Goal: Information Seeking & Learning: Learn about a topic

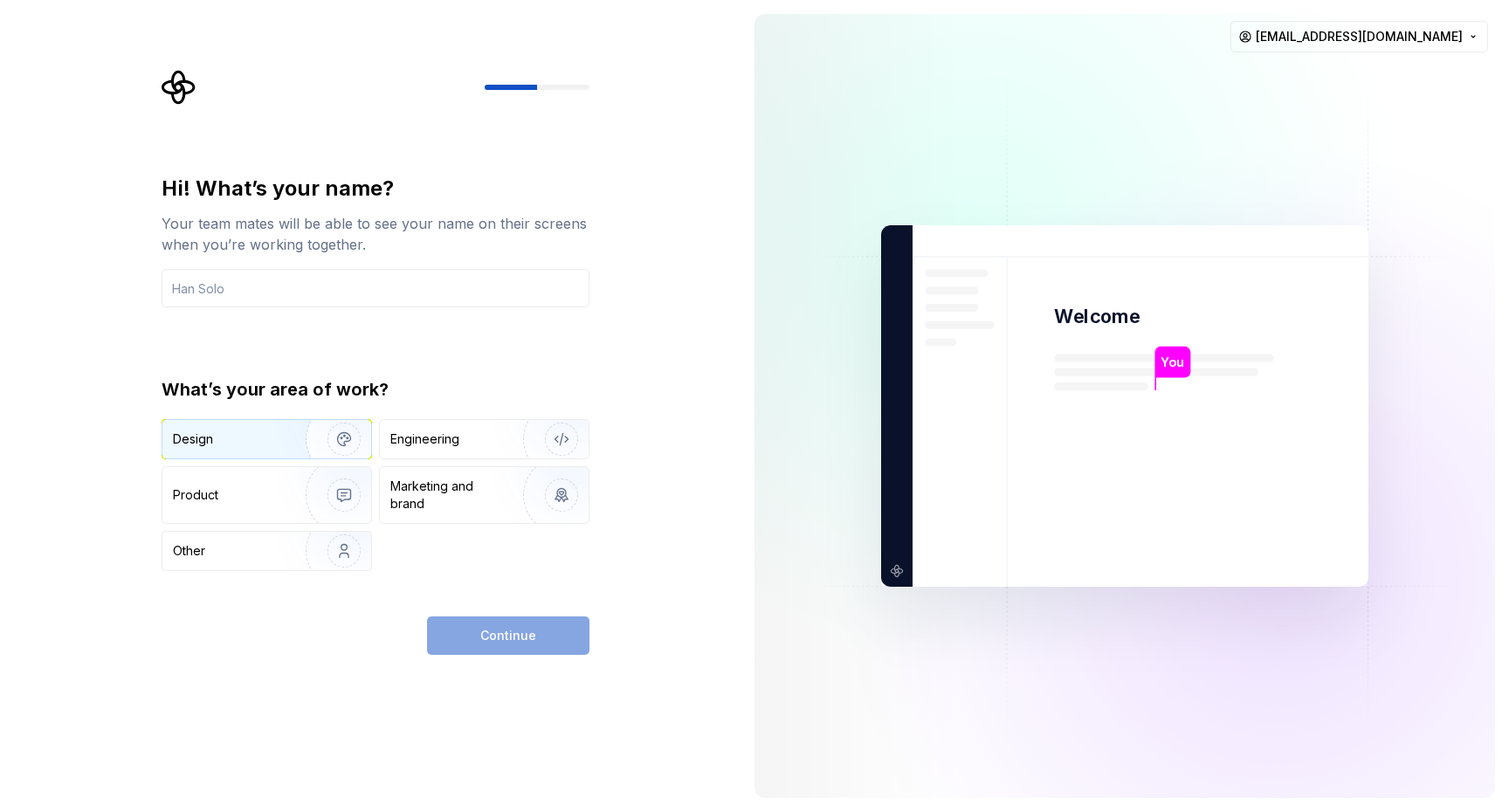
click at [199, 442] on div "Design" at bounding box center [193, 440] width 40 height 18
click at [282, 291] on input "text" at bounding box center [375, 288] width 428 height 39
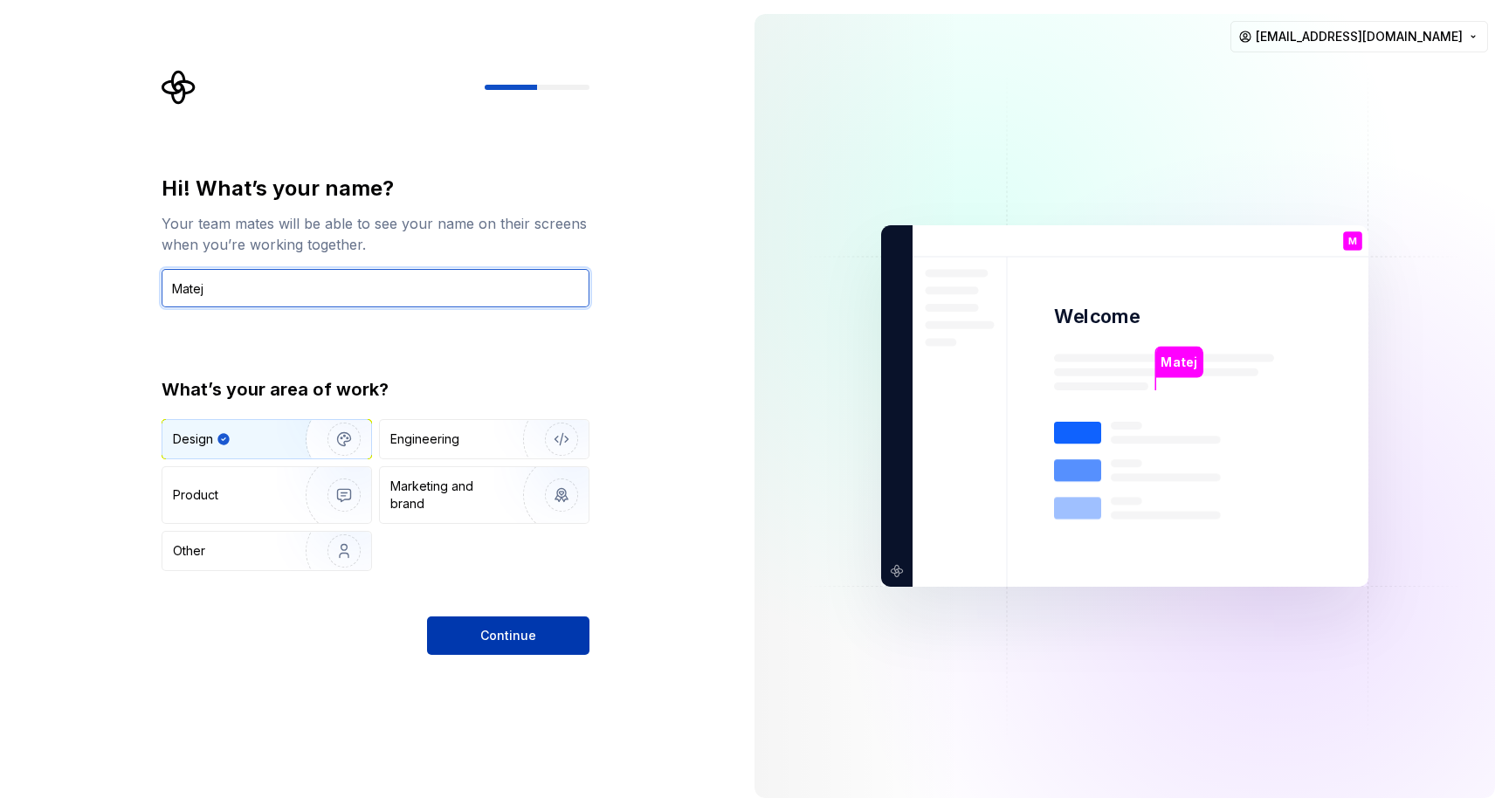
type input "Matej"
click at [490, 635] on span "Continue" at bounding box center [508, 636] width 56 height 18
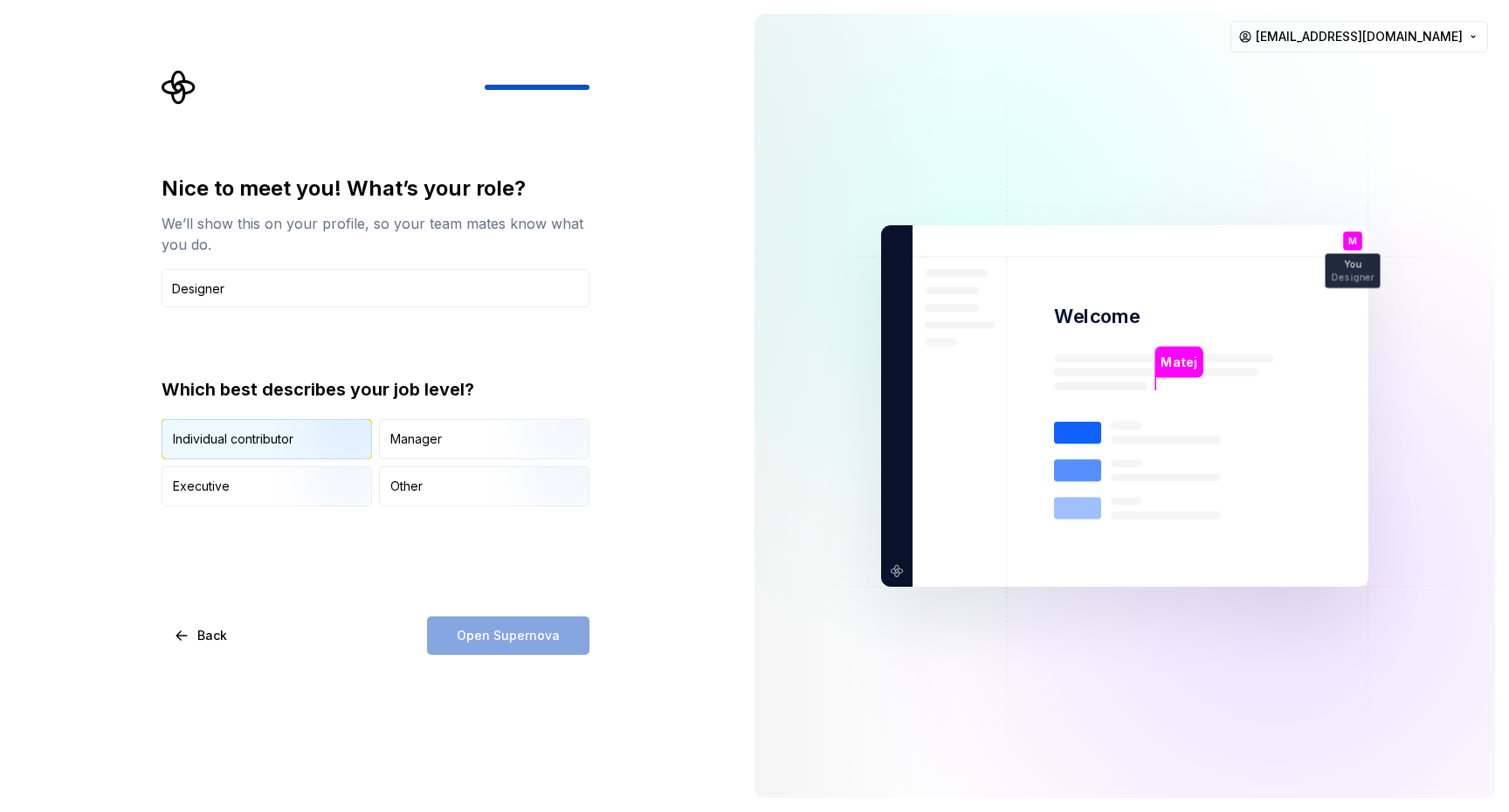
type input "Designer"
click at [332, 430] on img "button" at bounding box center [329, 462] width 112 height 117
click at [520, 633] on span "Open Supernova" at bounding box center [508, 636] width 103 height 18
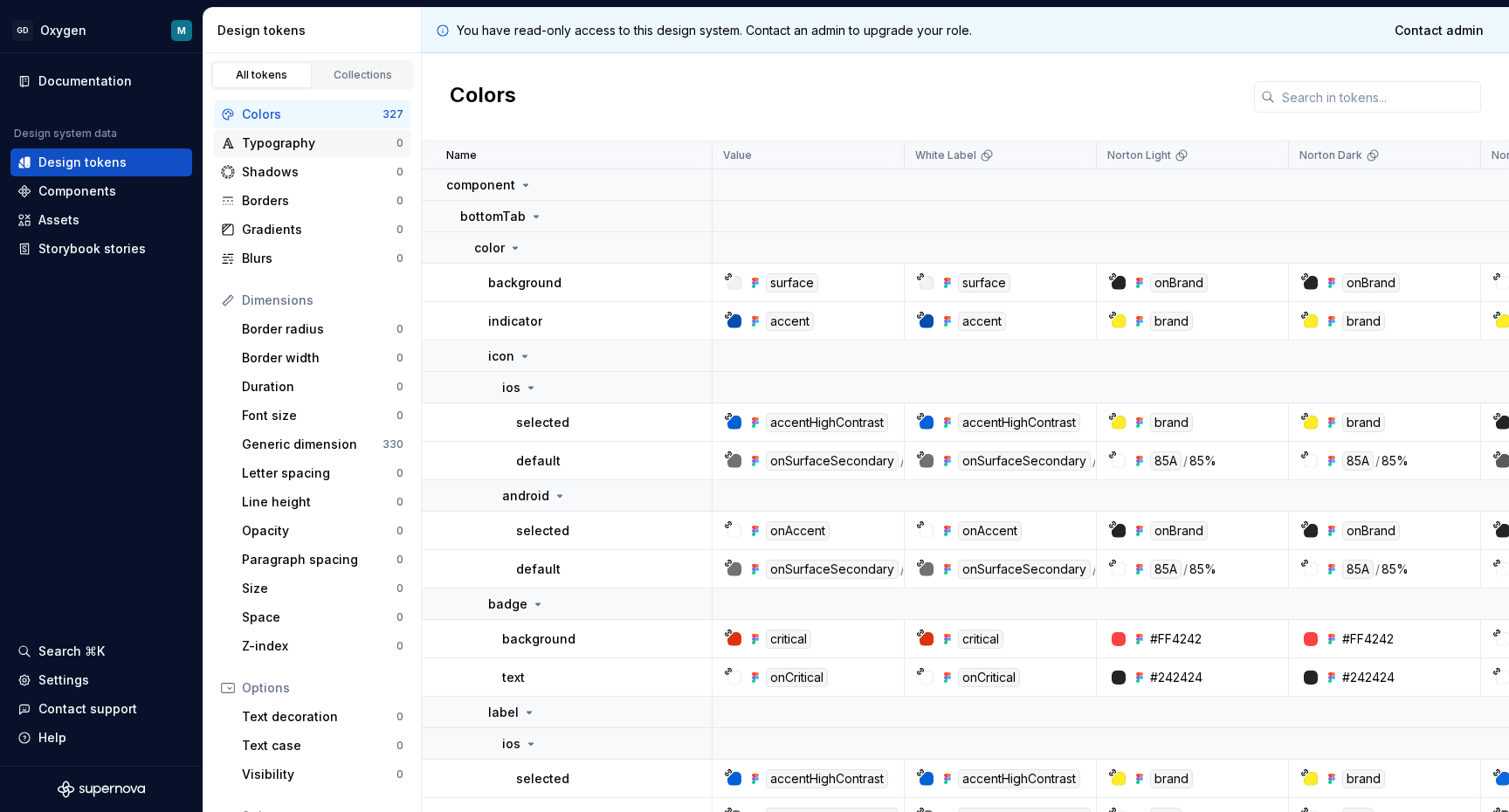
click at [287, 145] on div "Typography" at bounding box center [320, 143] width 155 height 18
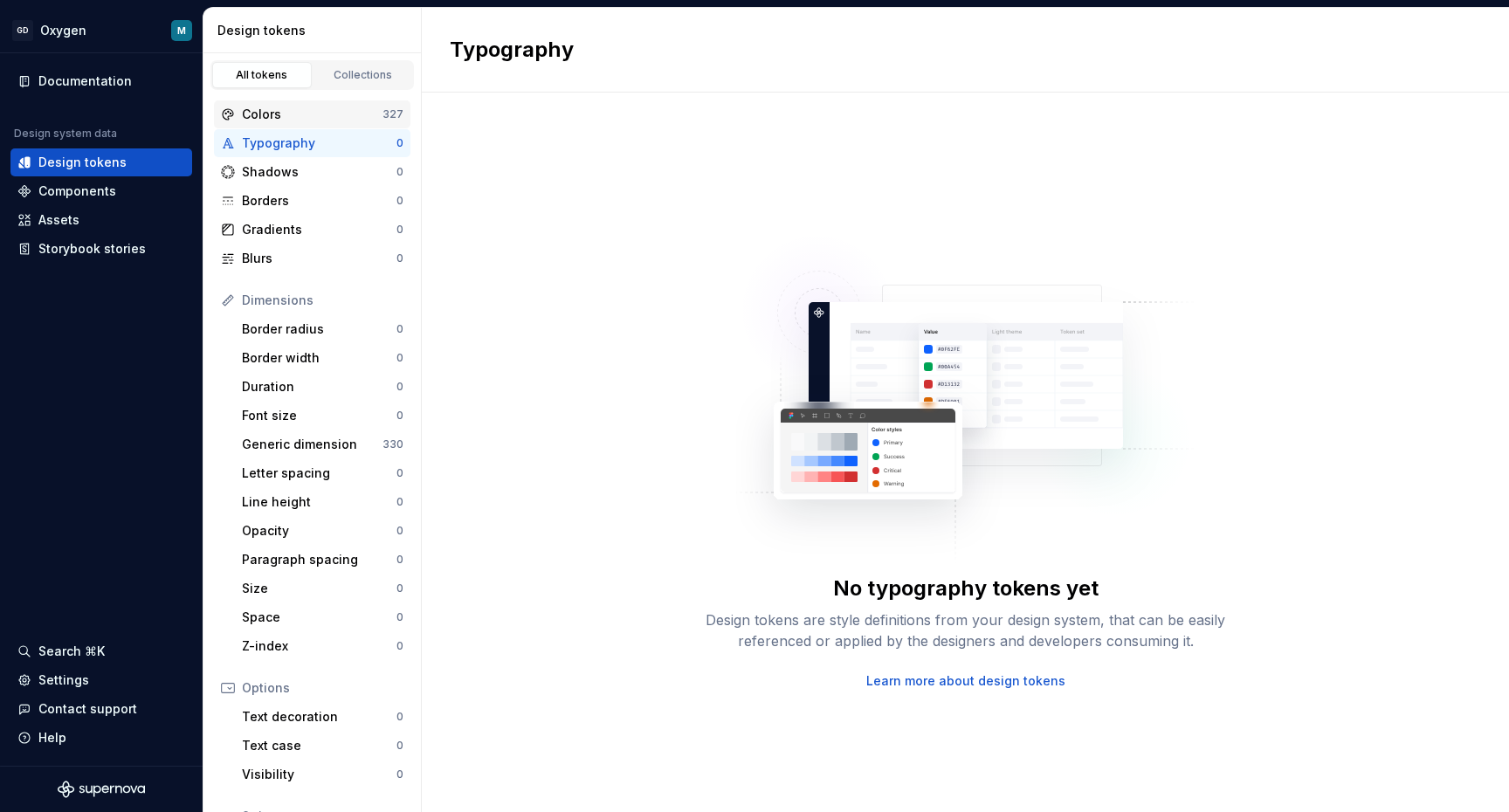
click at [285, 114] on div "Colors" at bounding box center [313, 114] width 141 height 18
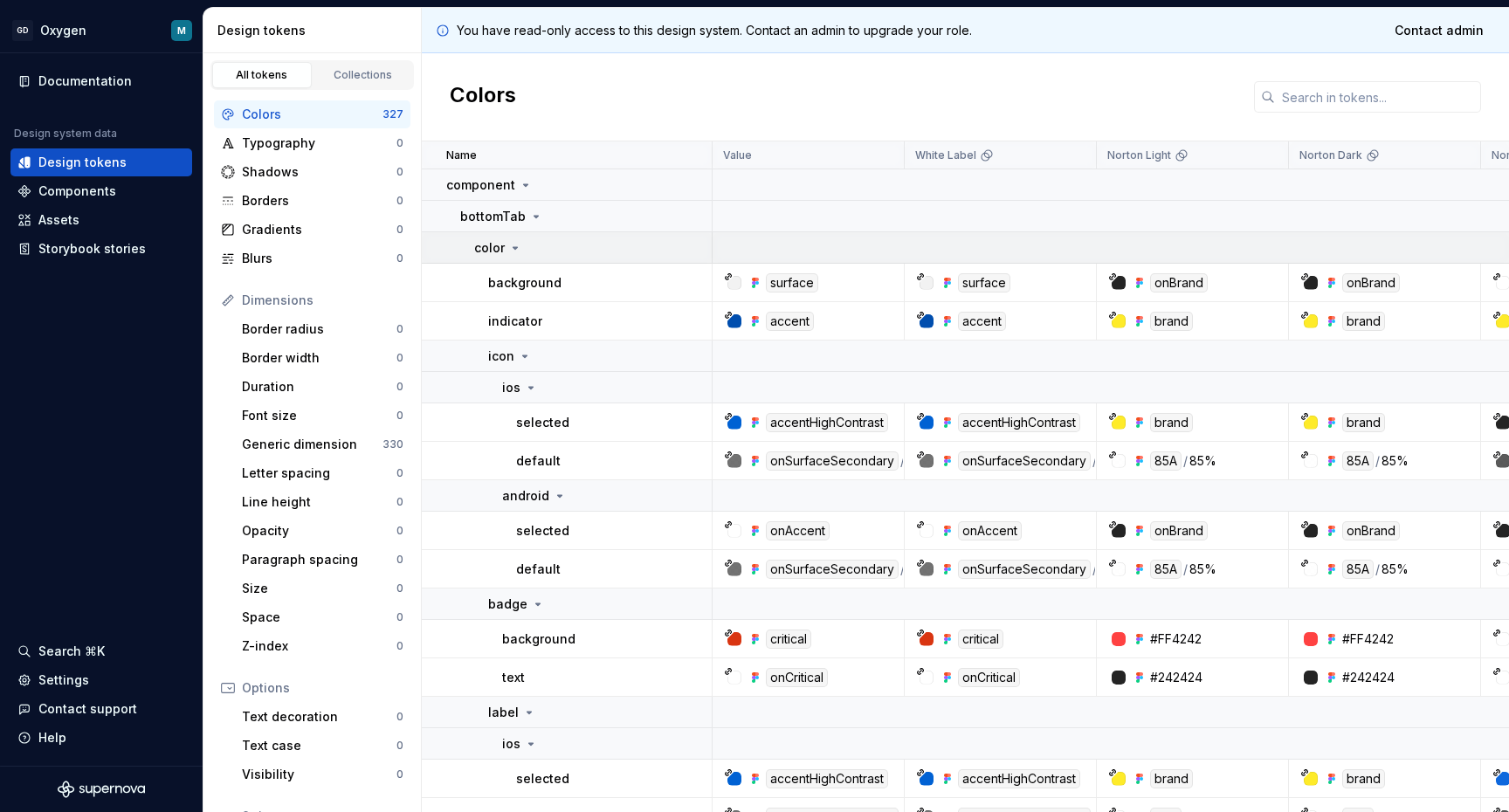
click at [515, 247] on icon at bounding box center [515, 248] width 4 height 2
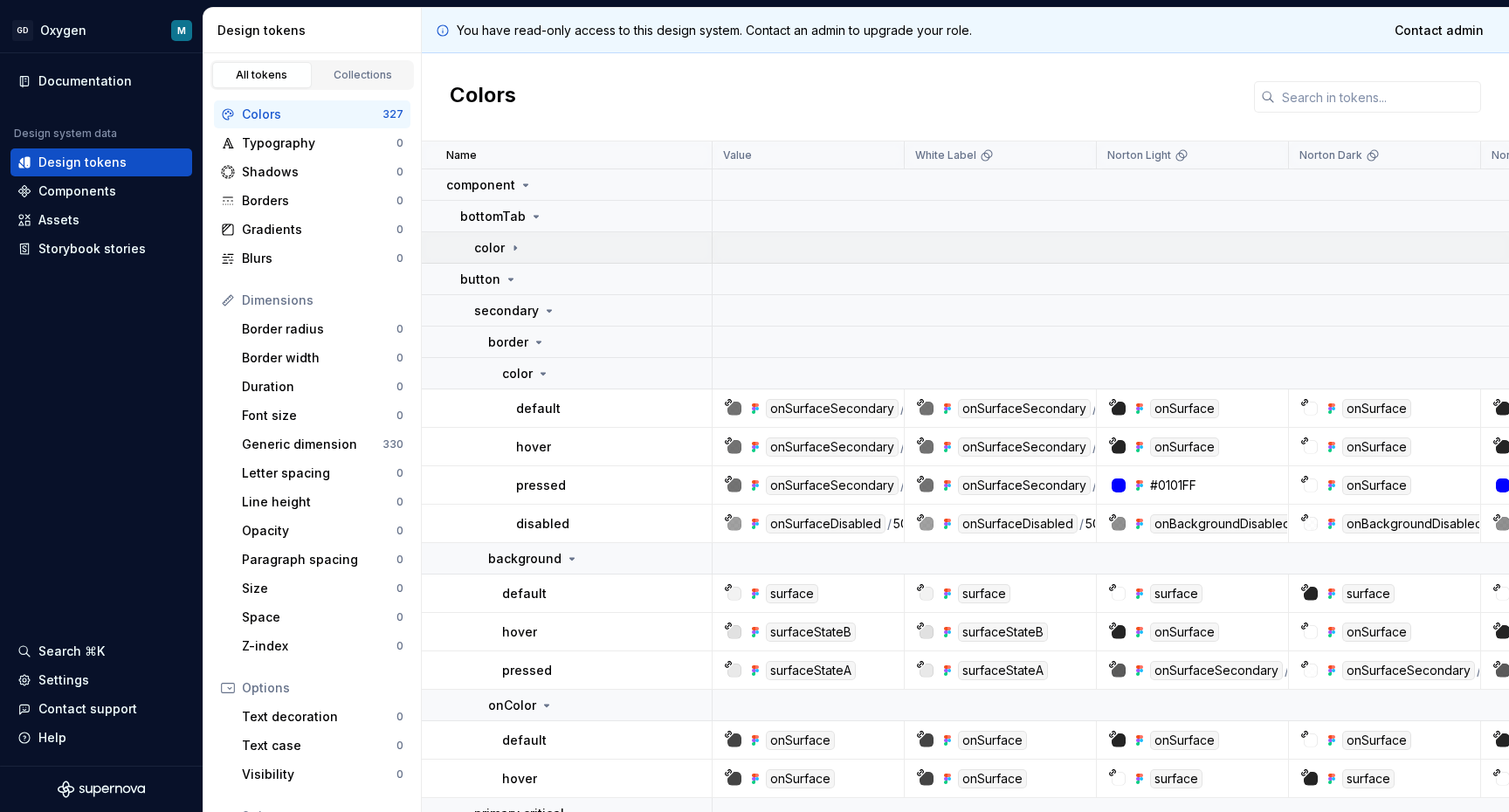
click at [515, 247] on icon at bounding box center [515, 247] width 2 height 4
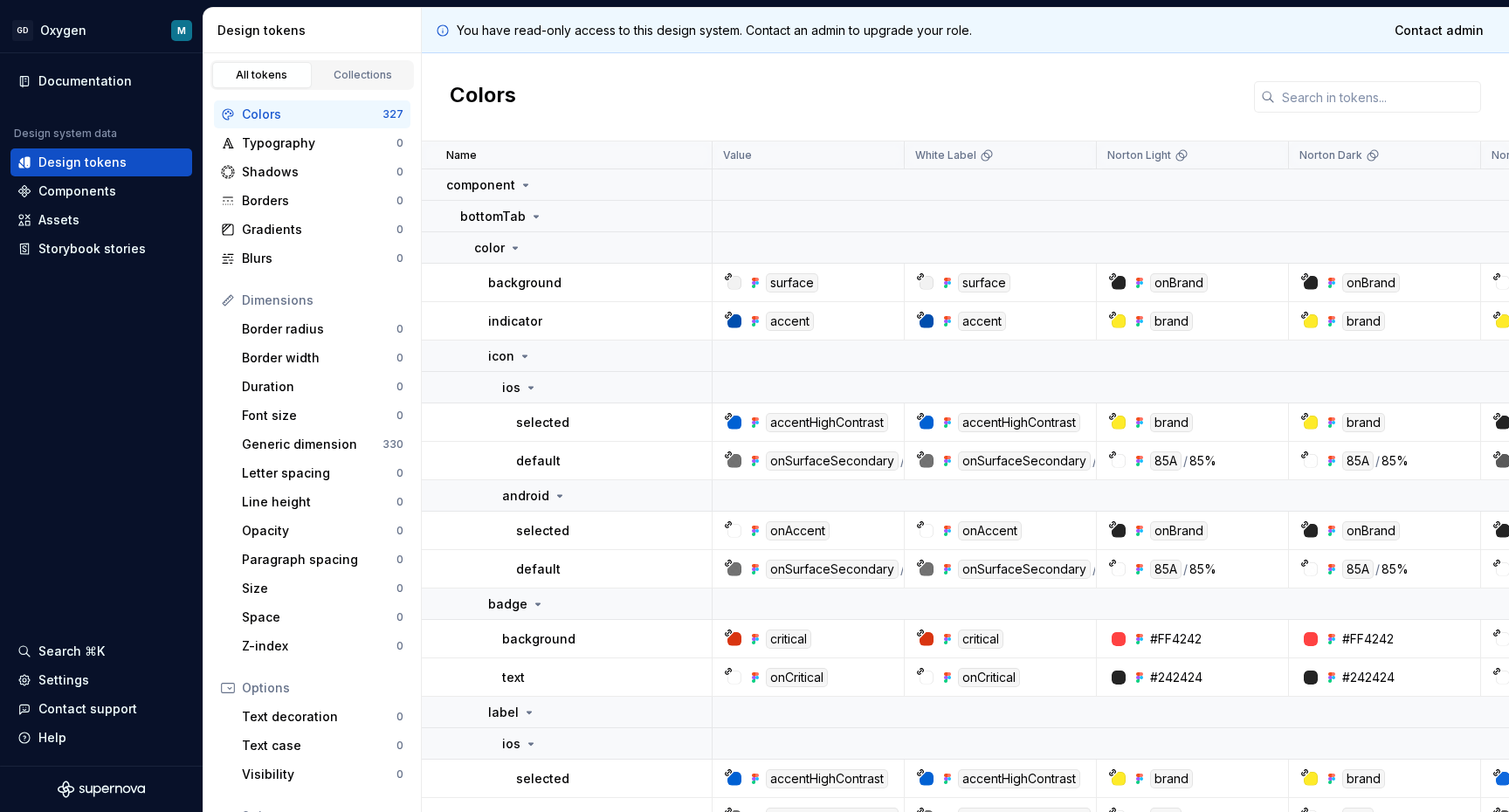
click at [783, 283] on div "surface" at bounding box center [792, 282] width 53 height 19
click at [736, 281] on div at bounding box center [735, 283] width 14 height 14
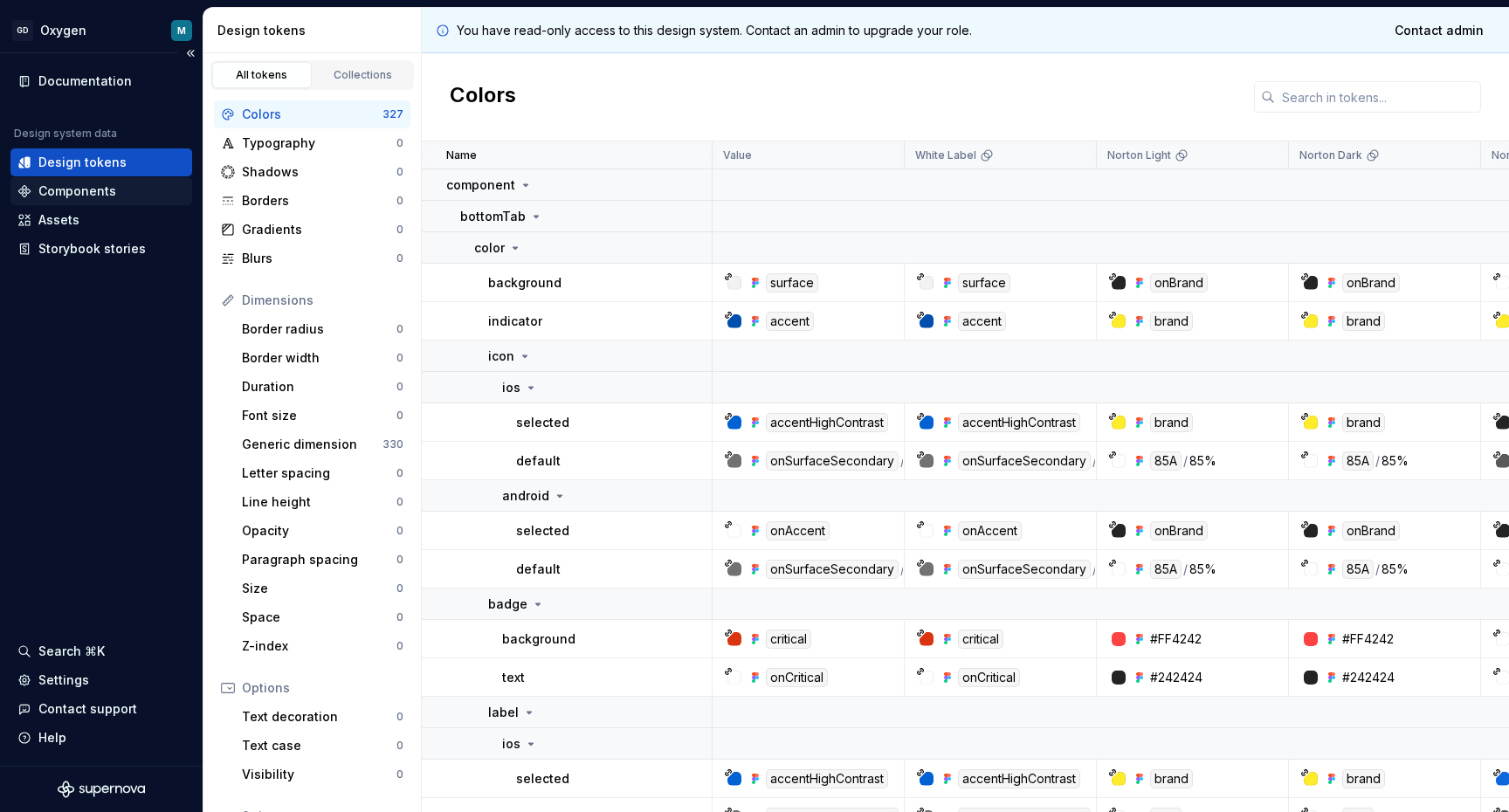
click at [60, 189] on div "Components" at bounding box center [77, 192] width 77 height 18
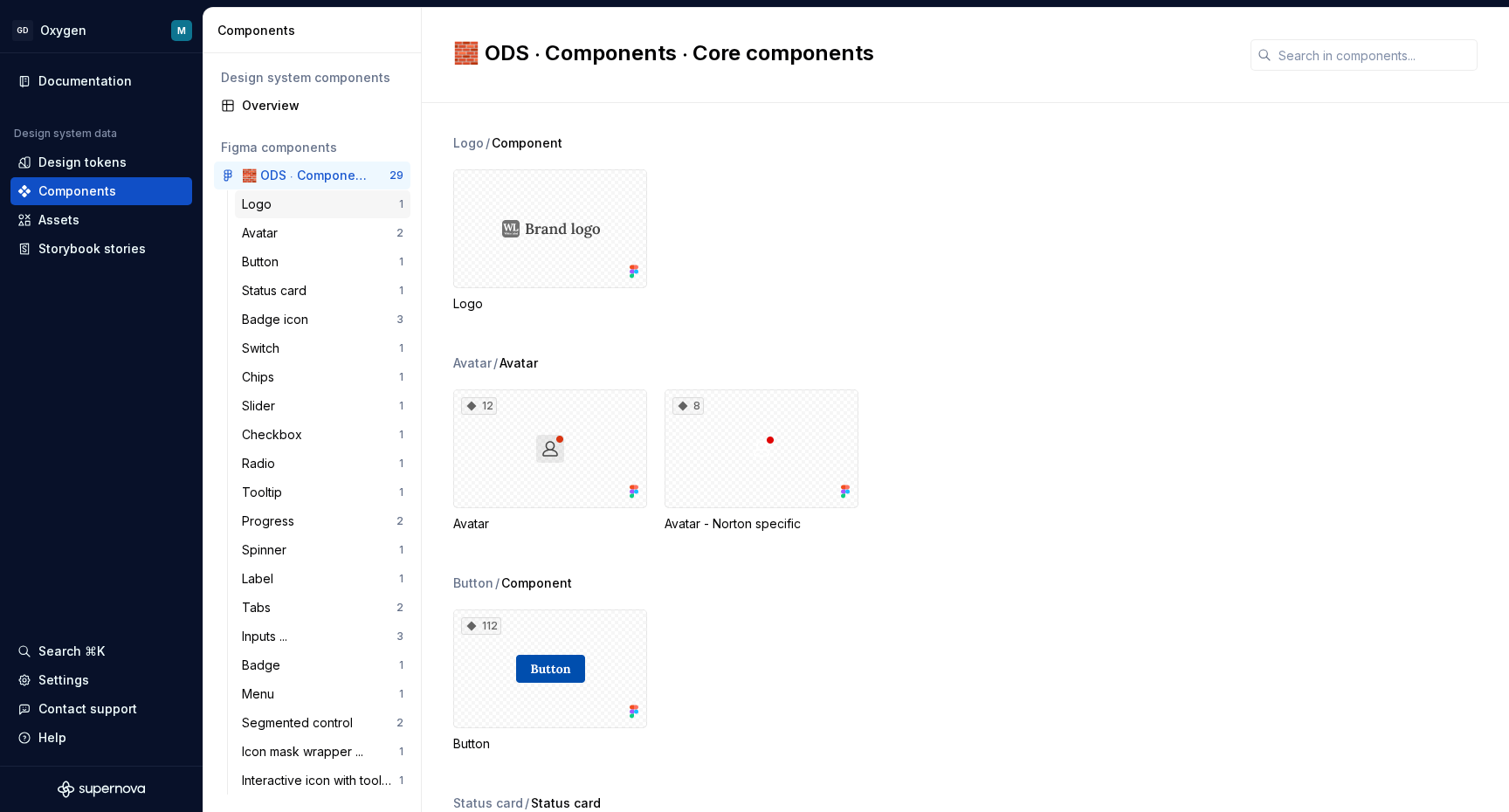
click at [283, 207] on div "Logo" at bounding box center [321, 204] width 157 height 18
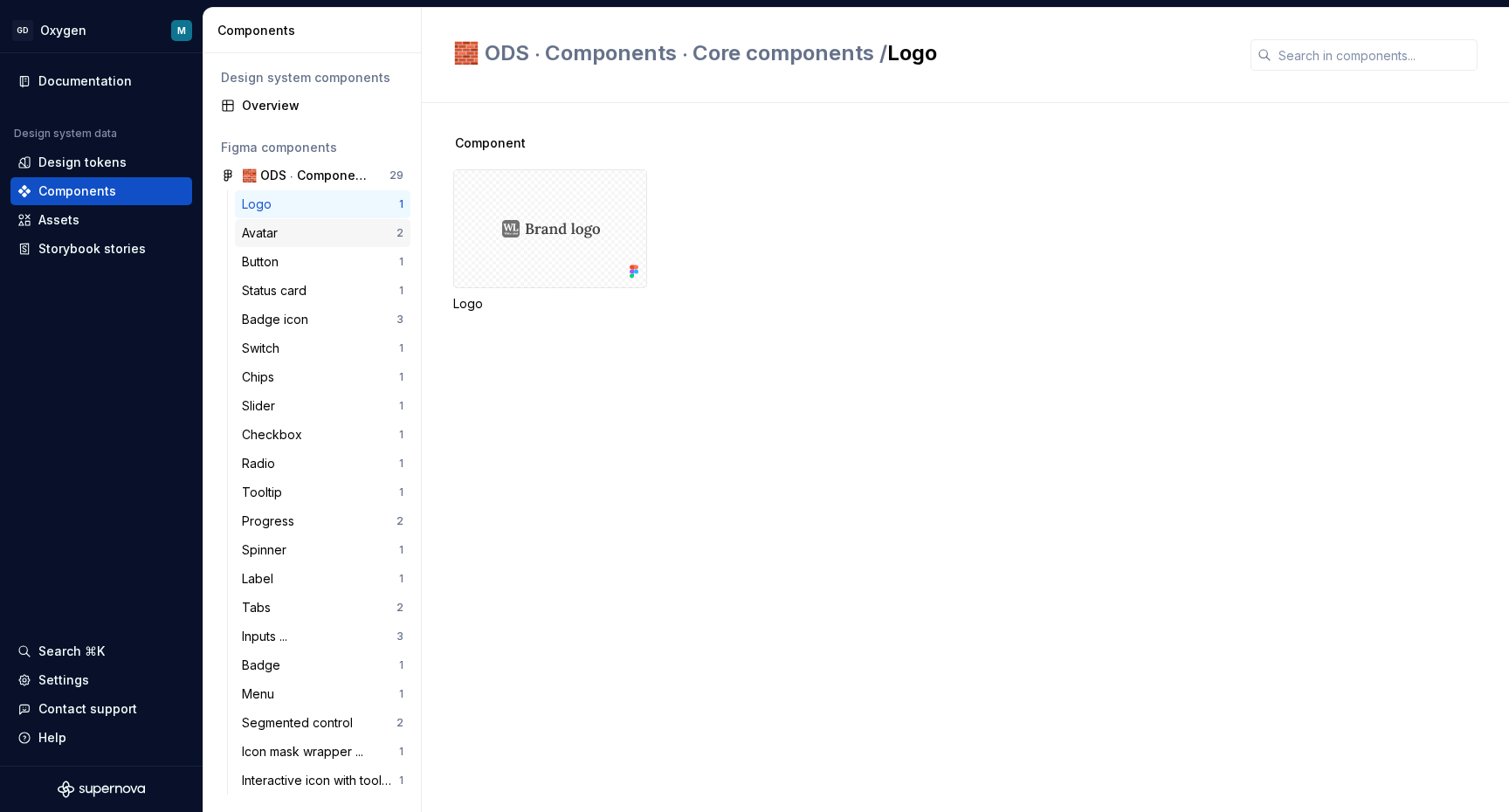
click at [271, 237] on div "Avatar" at bounding box center [263, 233] width 43 height 18
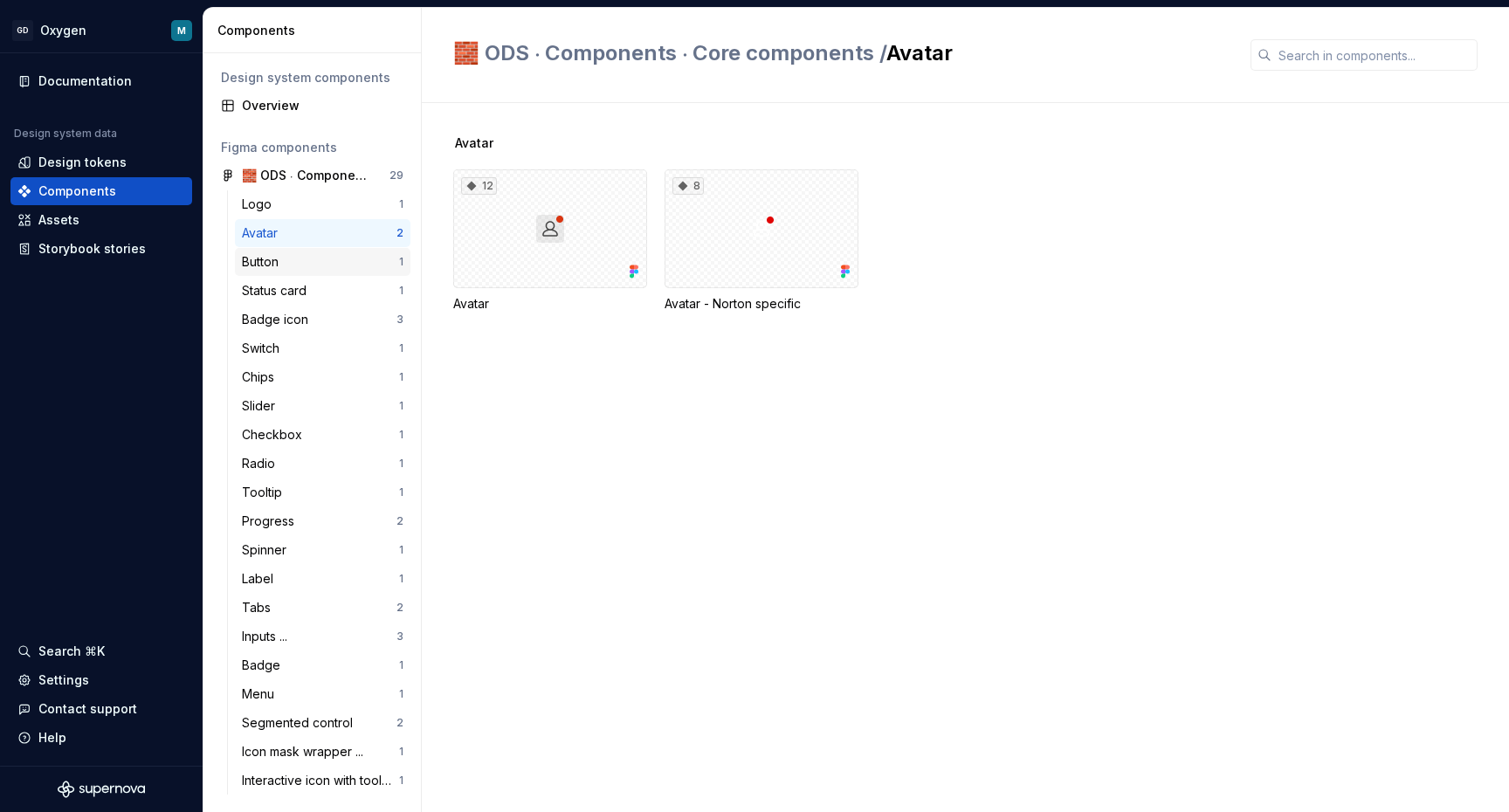
click at [294, 258] on div "Button" at bounding box center [321, 262] width 157 height 18
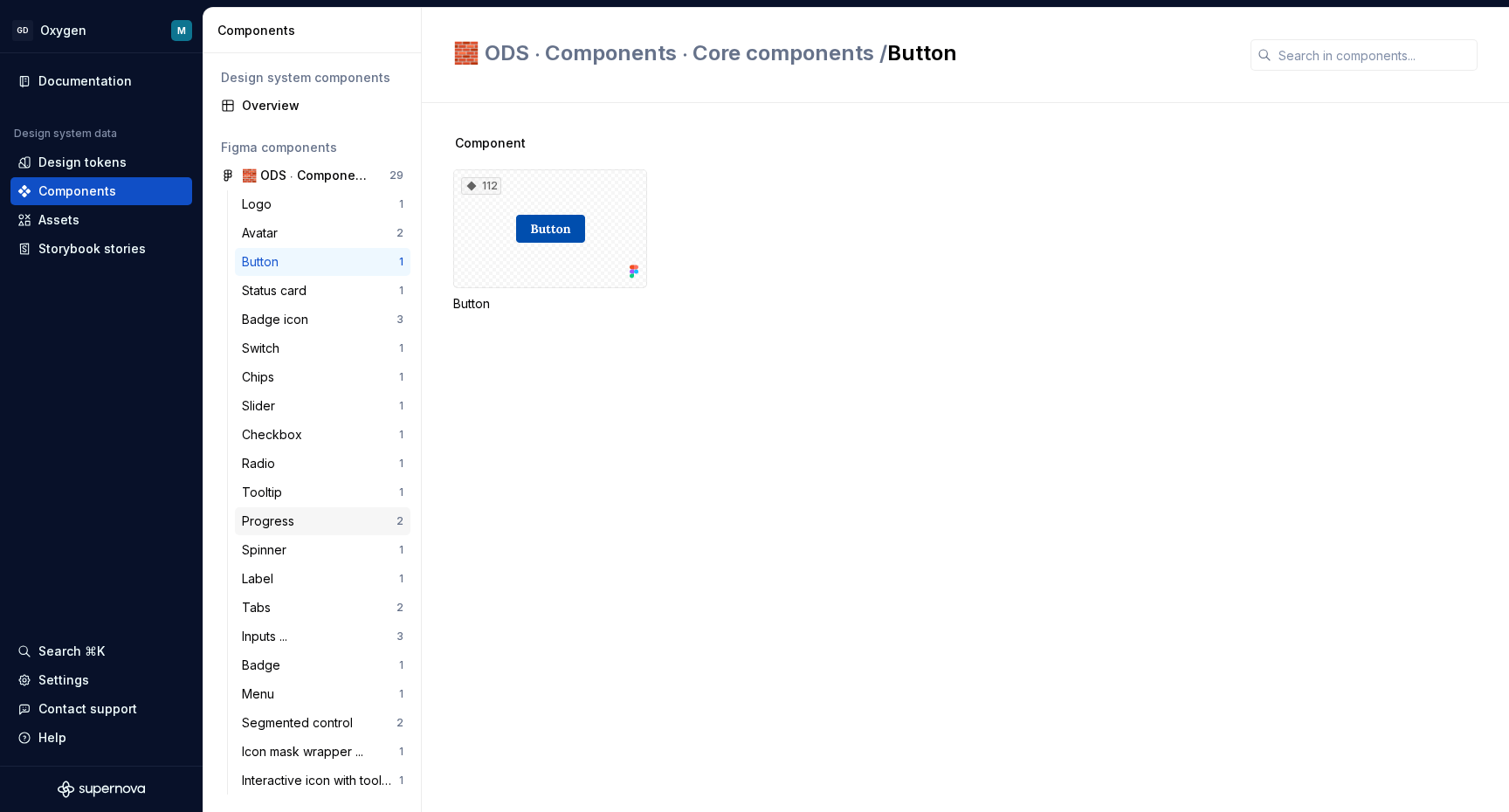
click at [287, 523] on div "Progress" at bounding box center [272, 521] width 60 height 18
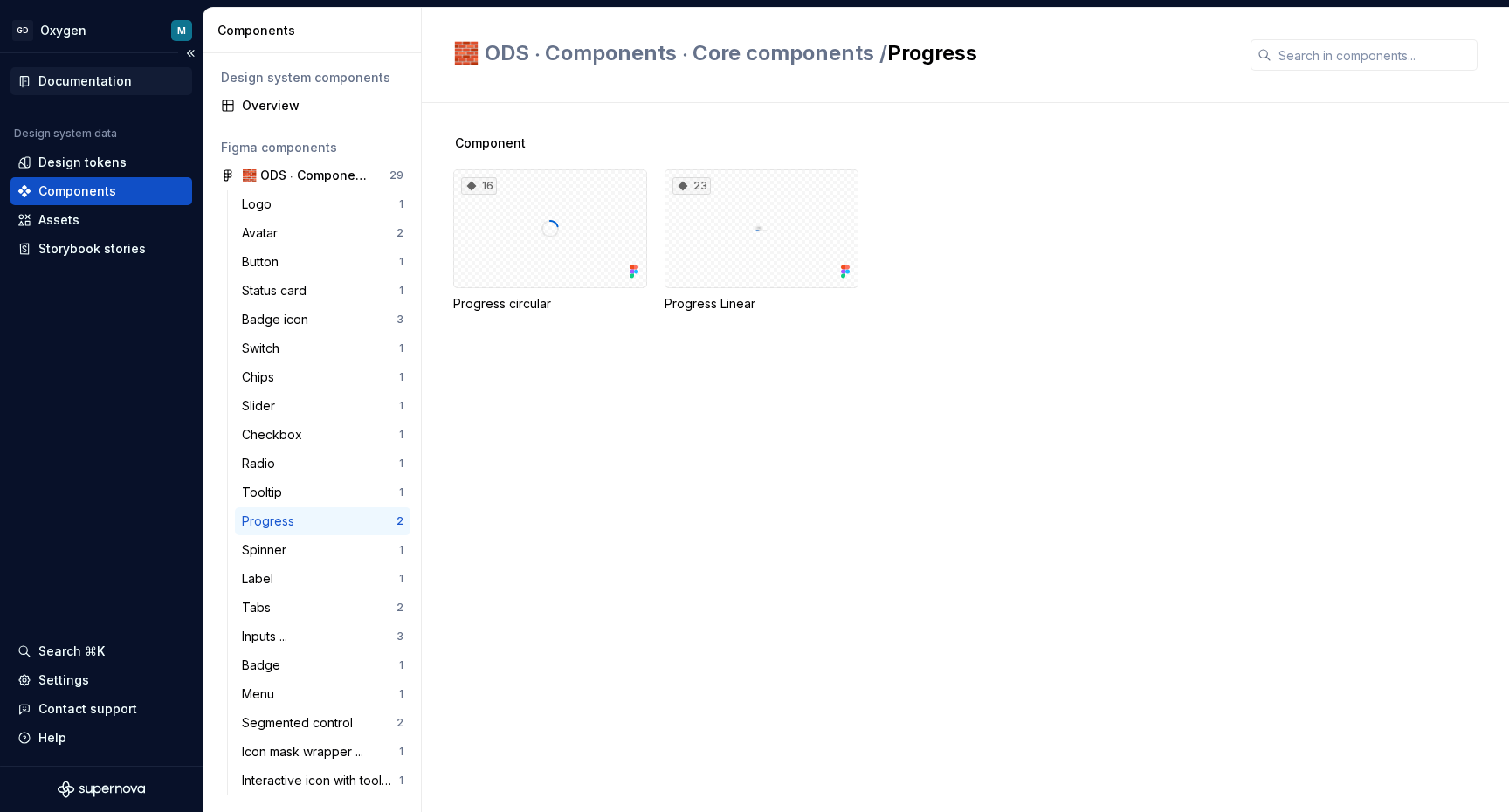
click at [84, 76] on div "Documentation" at bounding box center [85, 81] width 93 height 18
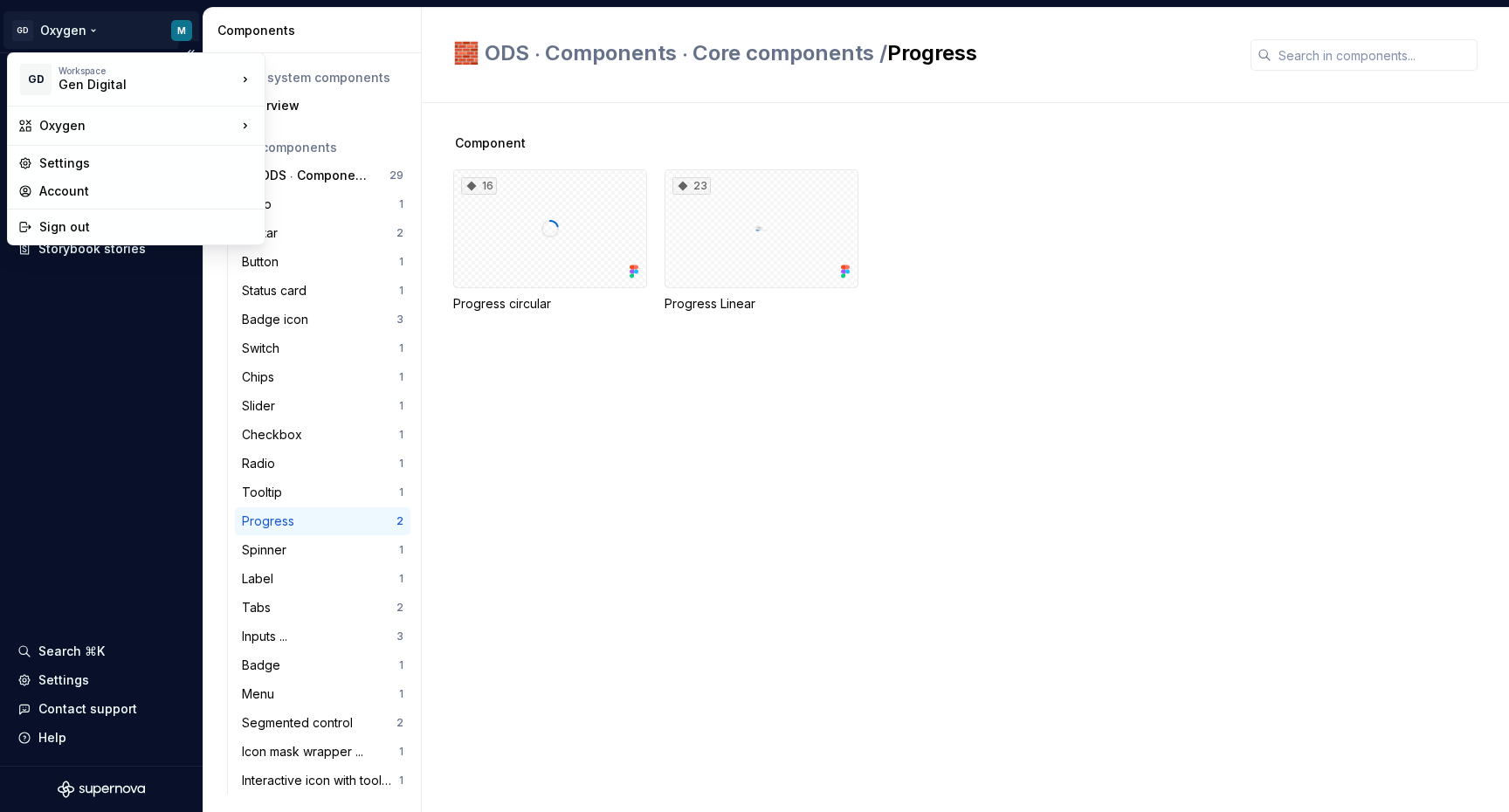
click at [76, 30] on html "GD Oxygen M Documentation Design system data Design tokens Components Assets St…" at bounding box center [754, 406] width 1509 height 812
click at [92, 26] on html "GD Oxygen M Documentation Design system data Design tokens Components Assets St…" at bounding box center [754, 406] width 1509 height 812
click at [101, 129] on div "Oxygen" at bounding box center [138, 126] width 198 height 18
click at [139, 399] on html "GD Oxygen M Documentation Design system data Design tokens Components Assets St…" at bounding box center [754, 406] width 1509 height 812
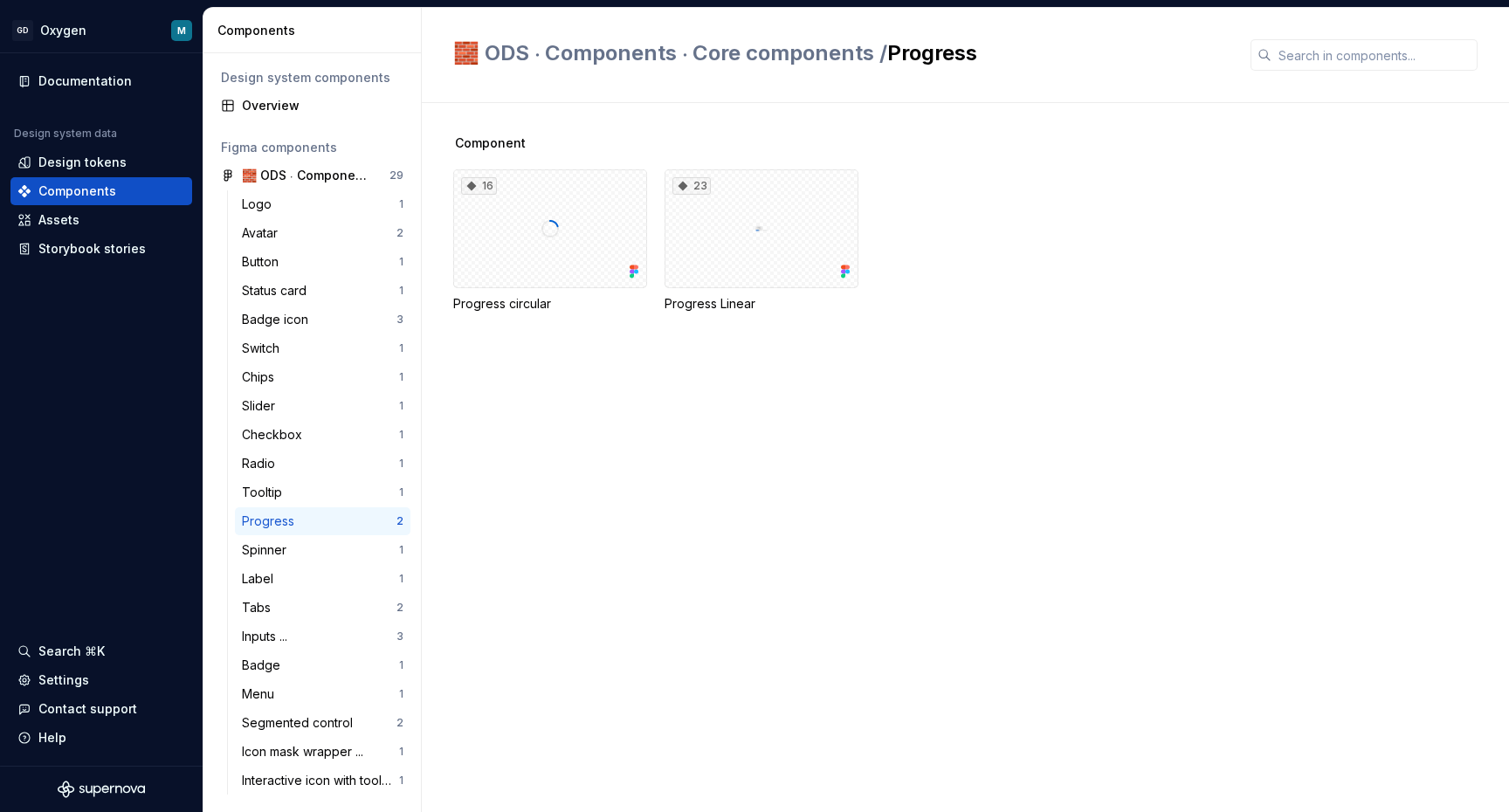
click at [504, 56] on span "🧱 ODS ⸱ Components ⸱ Core components /" at bounding box center [670, 53] width 434 height 26
click at [254, 26] on div "Components" at bounding box center [316, 31] width 197 height 18
click at [127, 786] on icon "Supernova Logo" at bounding box center [127, 790] width 8 height 8
